Goal: Find specific page/section

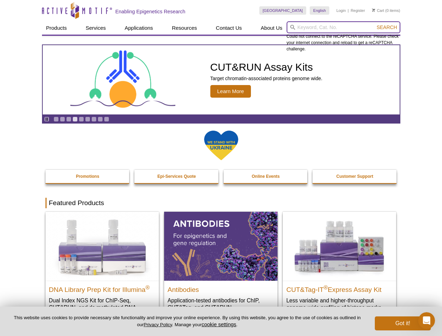
click at [343, 27] on input "search" at bounding box center [343, 27] width 114 height 12
click at [386, 27] on span "Search" at bounding box center [386, 27] width 20 height 6
click at [46, 119] on icon "Pause" at bounding box center [46, 119] width 5 height 5
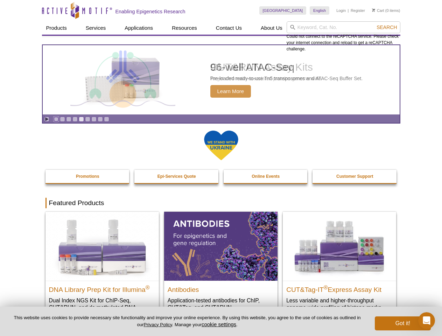
click at [56, 119] on link "Go to slide 1" at bounding box center [55, 118] width 5 height 5
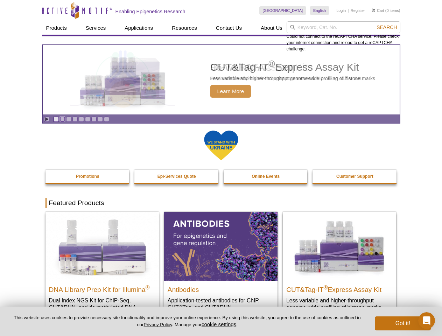
click at [62, 119] on link "Go to slide 2" at bounding box center [62, 118] width 5 height 5
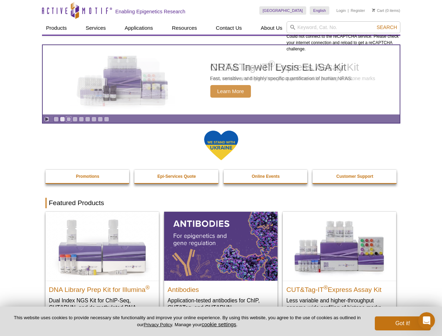
click at [69, 119] on link "Go to slide 3" at bounding box center [68, 118] width 5 height 5
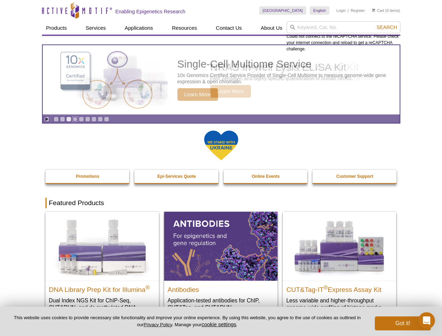
click at [75, 119] on link "Go to slide 4" at bounding box center [74, 118] width 5 height 5
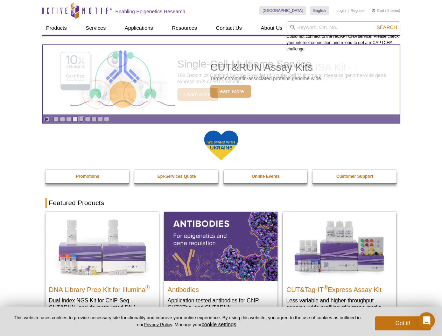
click at [81, 119] on link "Go to slide 5" at bounding box center [81, 118] width 5 height 5
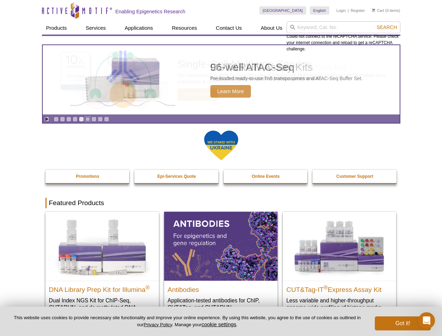
click at [87, 119] on link "Go to slide 6" at bounding box center [87, 118] width 5 height 5
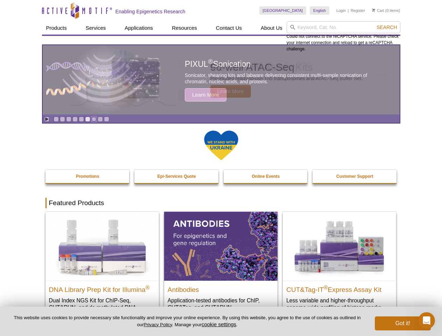
click at [94, 119] on link "Go to slide 7" at bounding box center [93, 118] width 5 height 5
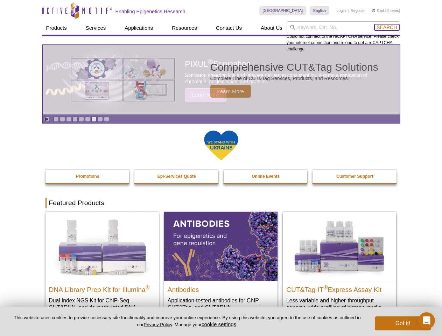
click at [386, 27] on span "Search" at bounding box center [386, 27] width 20 height 6
